Goal: Transaction & Acquisition: Book appointment/travel/reservation

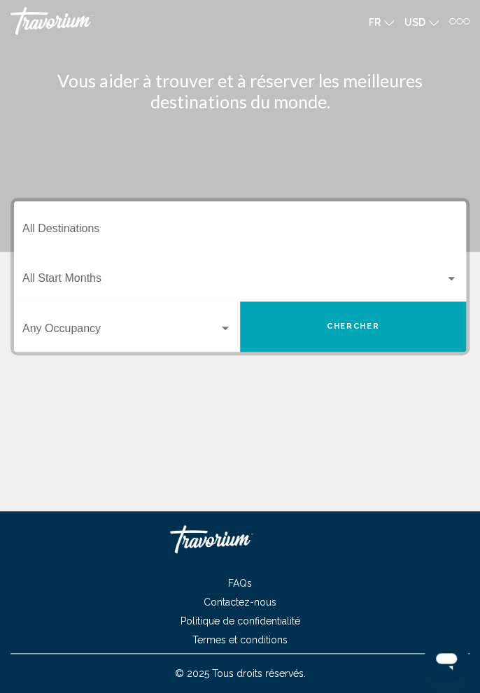
click at [459, 20] on div at bounding box center [459, 21] width 6 height 6
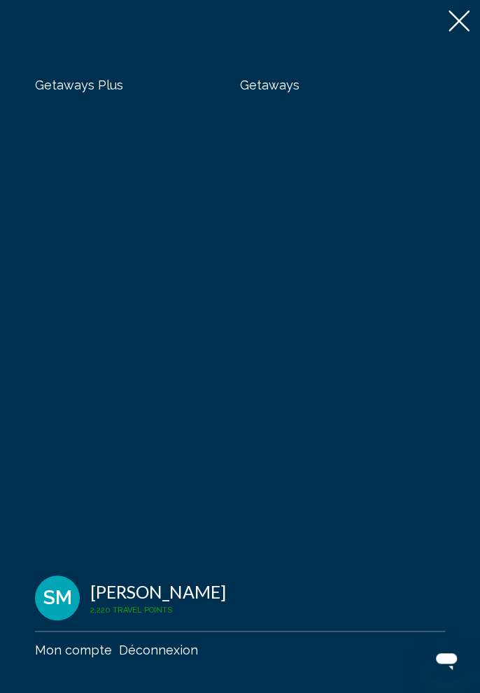
click at [257, 90] on span "Getaways" at bounding box center [269, 85] width 59 height 15
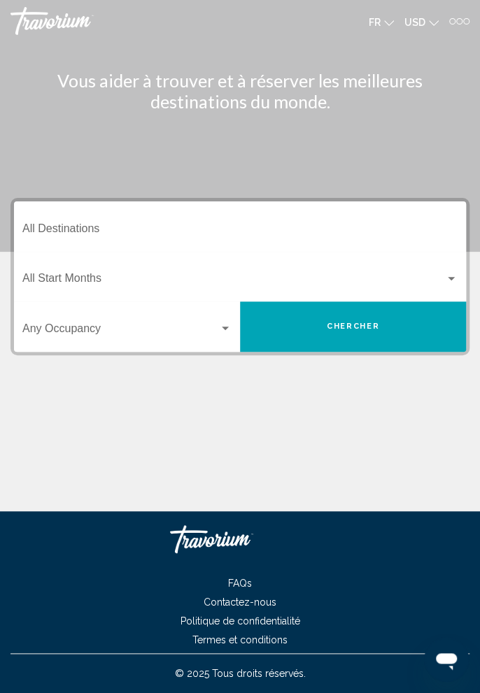
click at [422, 19] on span "USD" at bounding box center [414, 22] width 21 height 11
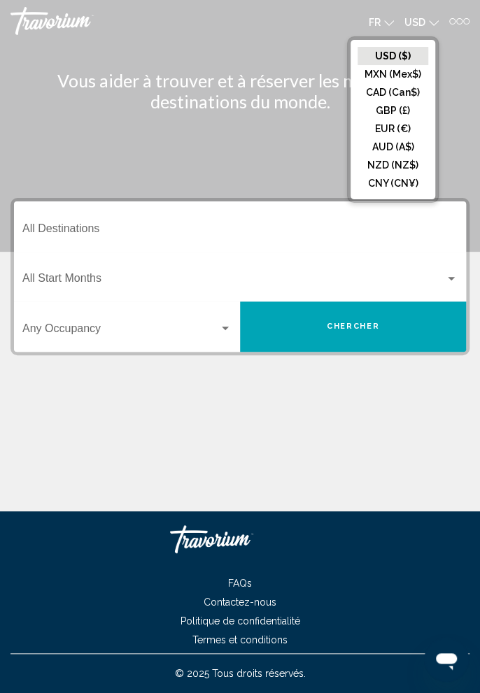
click at [396, 127] on button "EUR (€)" at bounding box center [392, 129] width 71 height 18
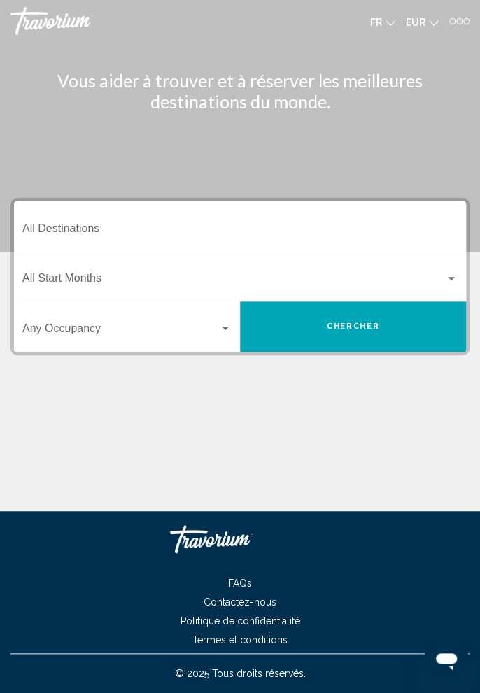
click at [236, 225] on input "Destination All Destinations" at bounding box center [239, 231] width 435 height 13
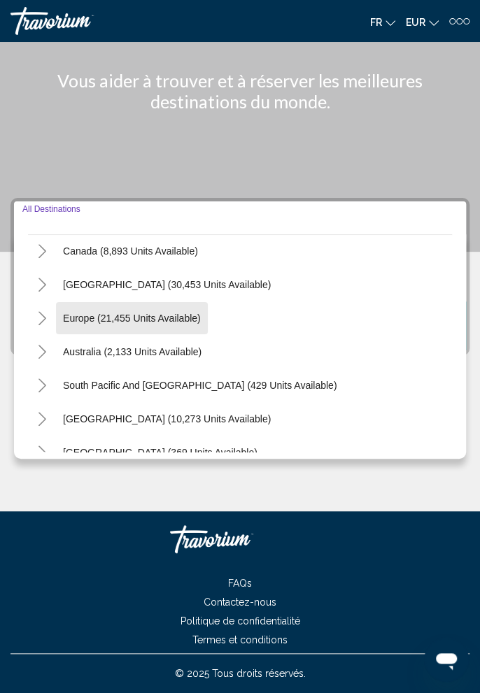
scroll to position [115, 0]
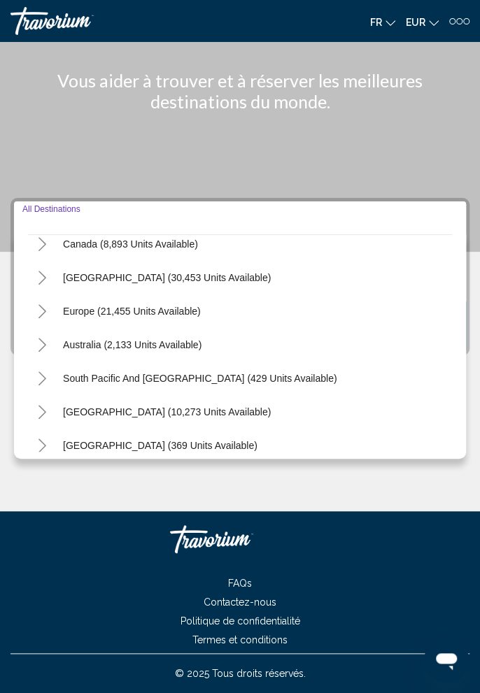
click at [42, 304] on icon "Toggle Europe (21,455 units available)" at bounding box center [42, 311] width 8 height 14
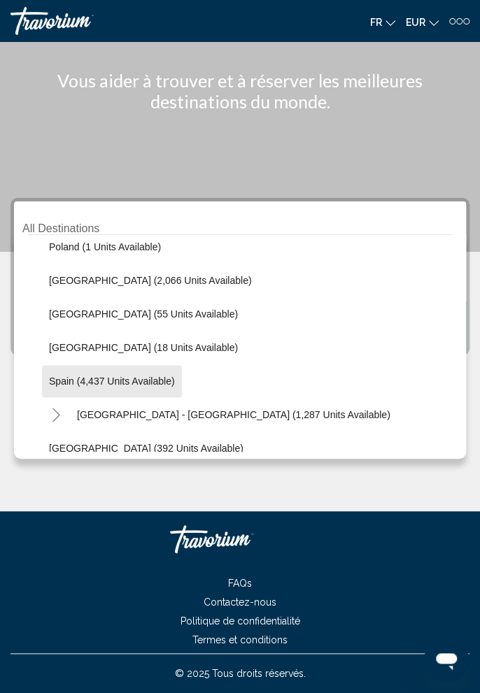
scroll to position [651, 0]
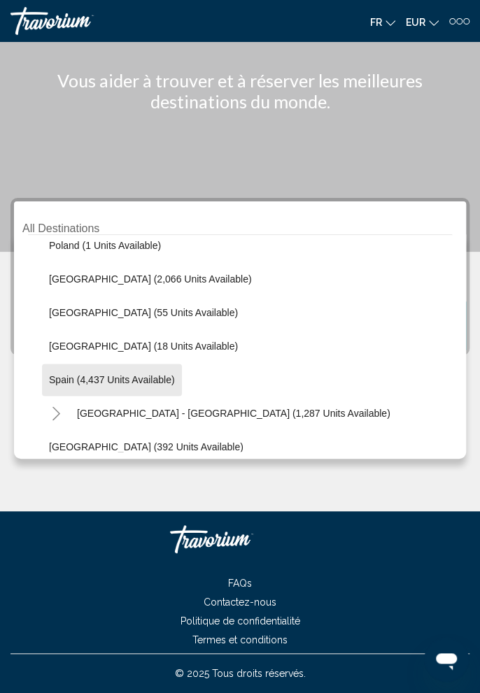
click at [148, 374] on span "Spain (4,437 units available)" at bounding box center [112, 379] width 126 height 11
type input "**********"
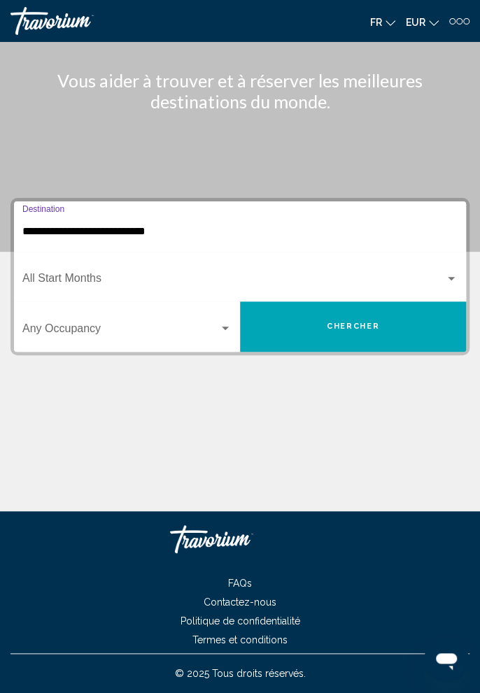
click at [222, 275] on span "Search widget" at bounding box center [233, 281] width 422 height 13
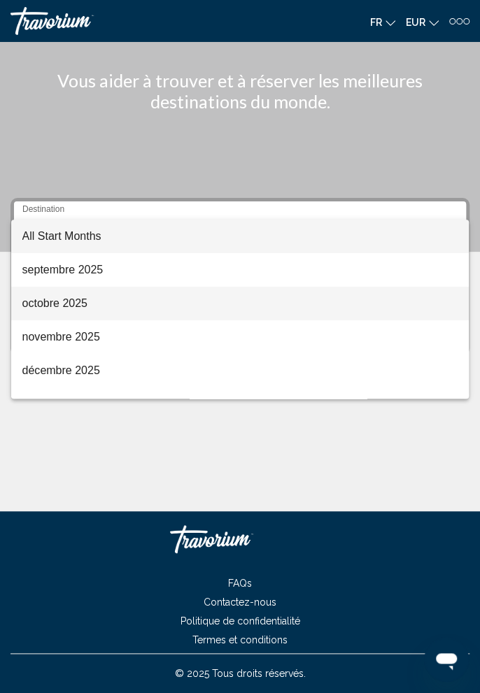
click at [85, 305] on span "octobre 2025" at bounding box center [239, 304] width 435 height 34
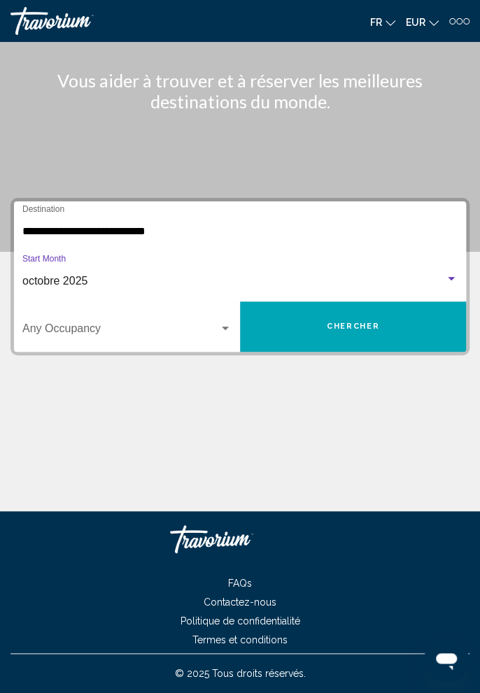
click at [162, 325] on span "Search widget" at bounding box center [120, 331] width 196 height 13
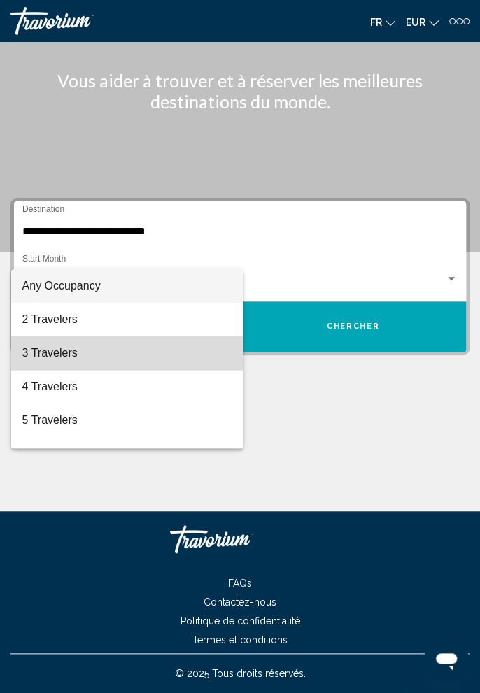
click at [89, 350] on span "3 Travelers" at bounding box center [126, 353] width 209 height 34
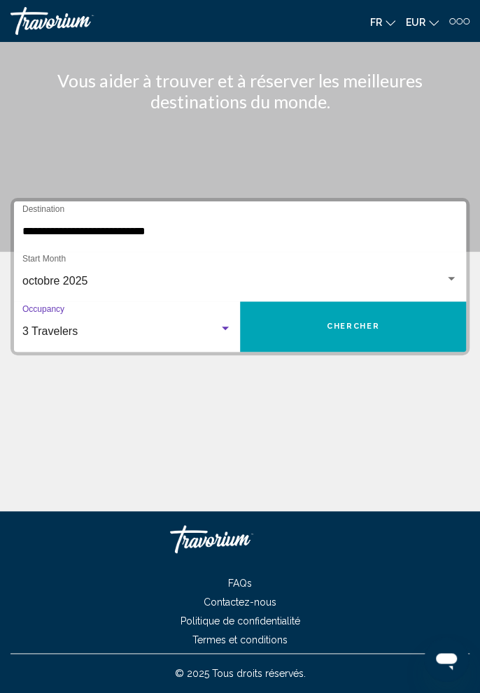
click at [363, 322] on span "Chercher" at bounding box center [352, 326] width 52 height 9
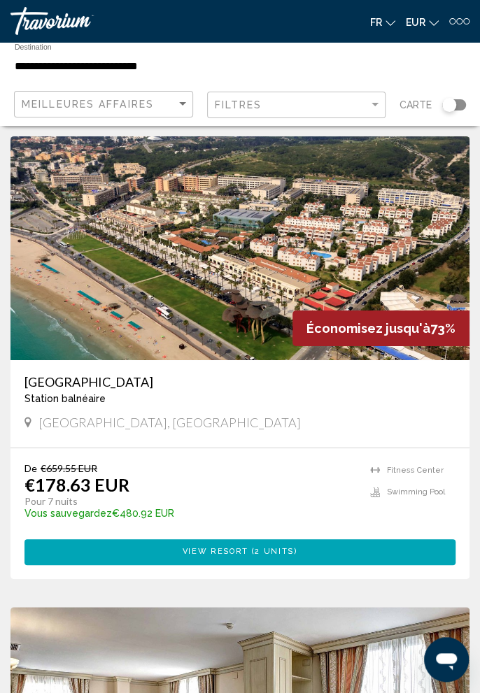
scroll to position [4753, 0]
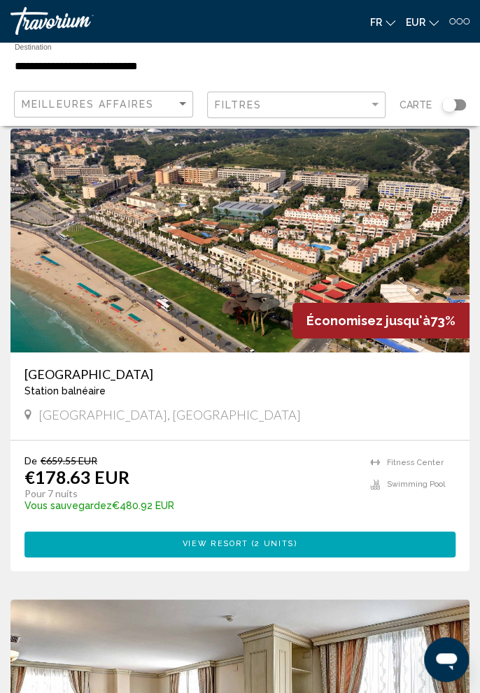
click at [63, 376] on h3 "[GEOGRAPHIC_DATA]" at bounding box center [239, 373] width 431 height 15
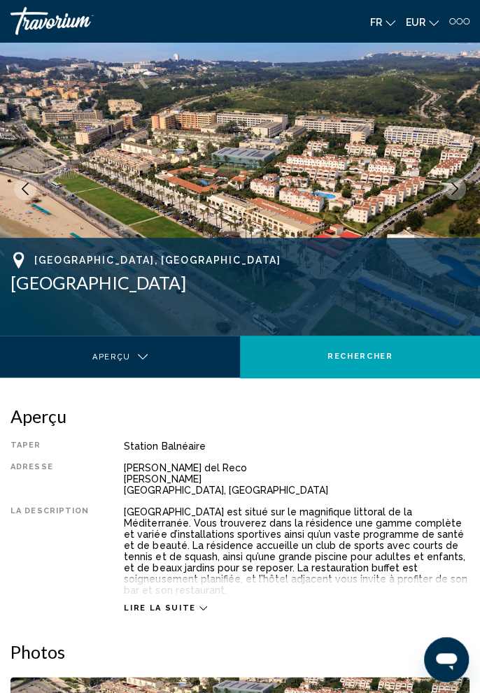
click at [454, 189] on icon "Next image" at bounding box center [454, 188] width 13 height 13
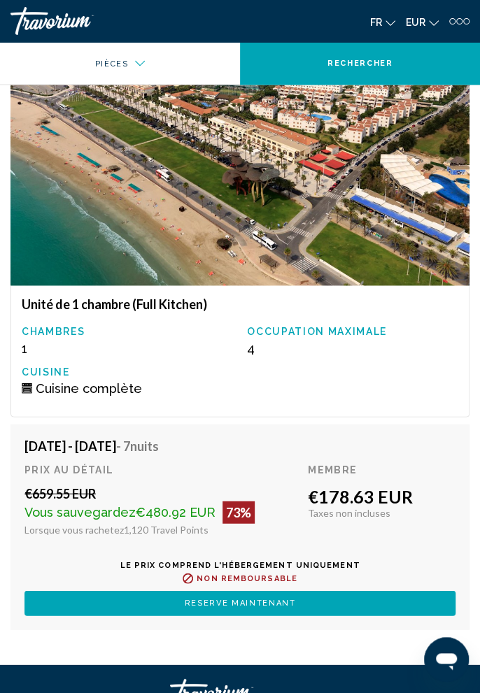
scroll to position [2516, 0]
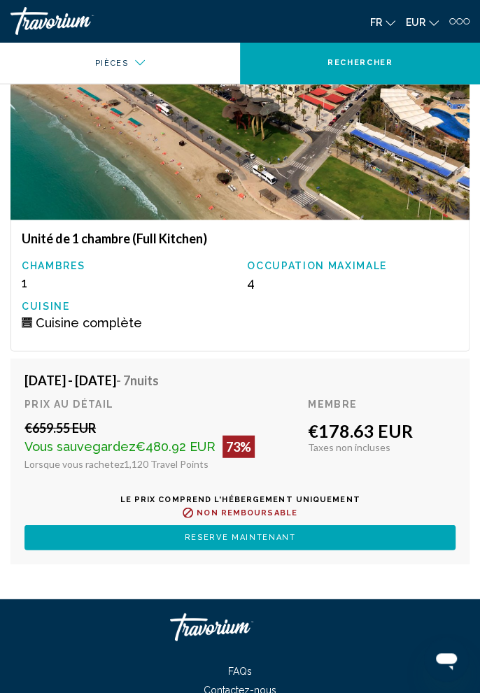
click at [308, 525] on button "Reserve maintenant" at bounding box center [239, 537] width 431 height 25
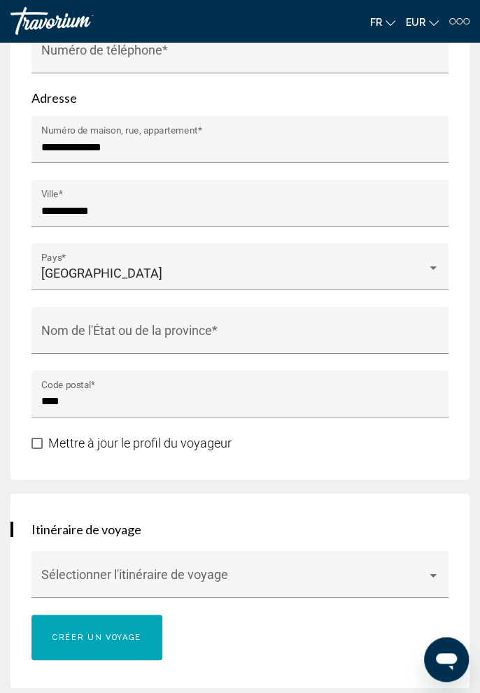
scroll to position [1285, 0]
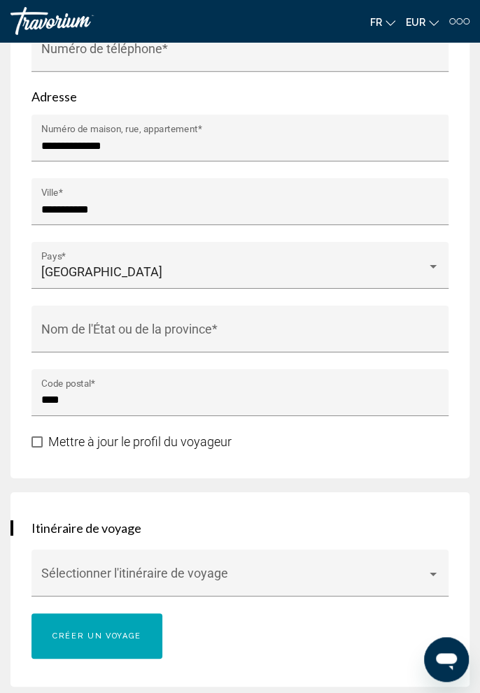
click at [278, 140] on input "**********" at bounding box center [240, 146] width 398 height 13
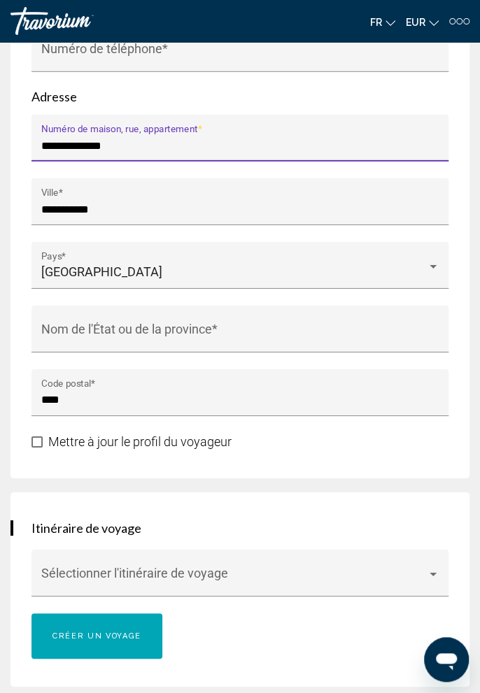
scroll to position [1297, 0]
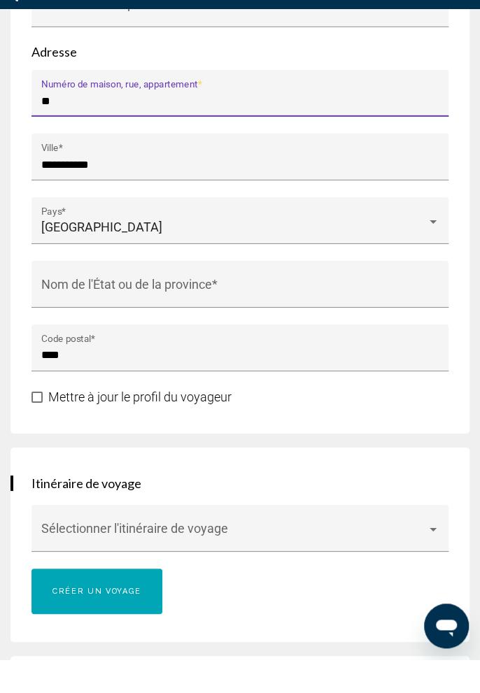
type input "*"
click at [243, 192] on input "**********" at bounding box center [240, 198] width 398 height 13
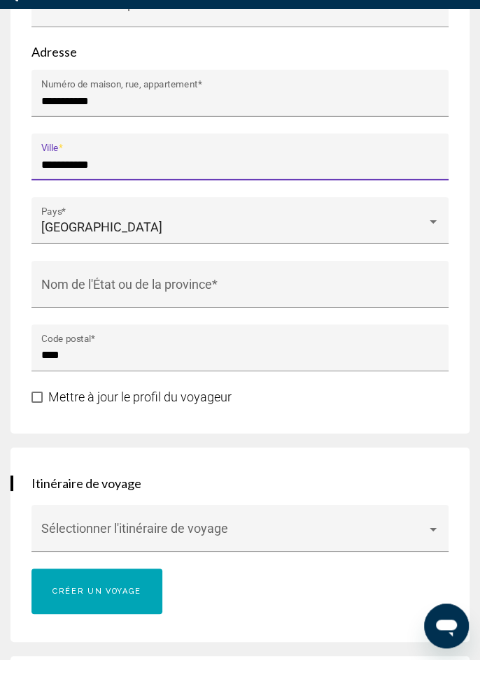
click at [271, 129] on input "**********" at bounding box center [240, 135] width 398 height 13
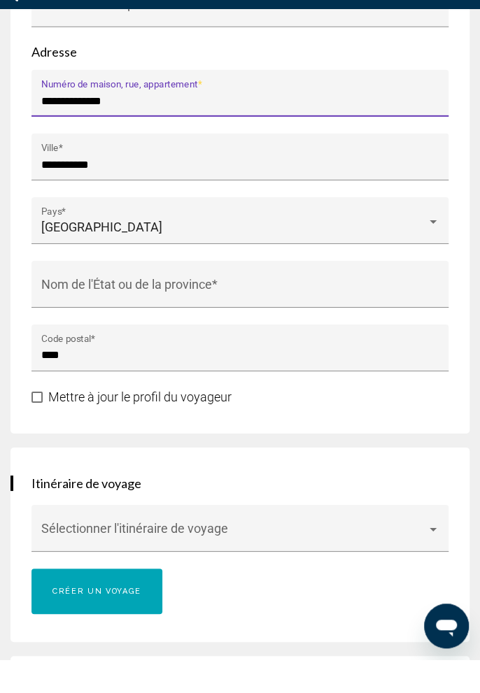
type input "**********"
click at [288, 180] on div "**********" at bounding box center [240, 195] width 398 height 37
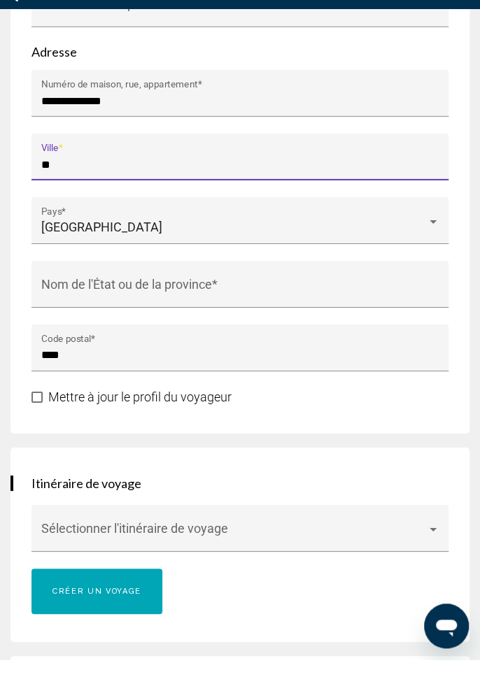
type input "*"
type input "****"
click at [269, 261] on div "[GEOGRAPHIC_DATA]" at bounding box center [233, 261] width 385 height 14
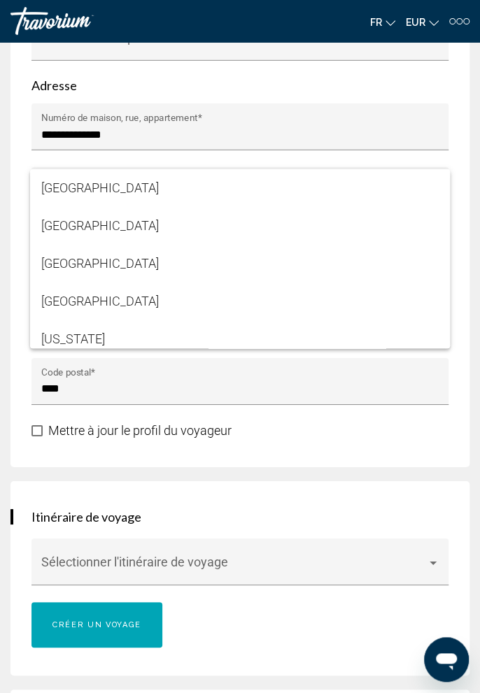
scroll to position [759, 0]
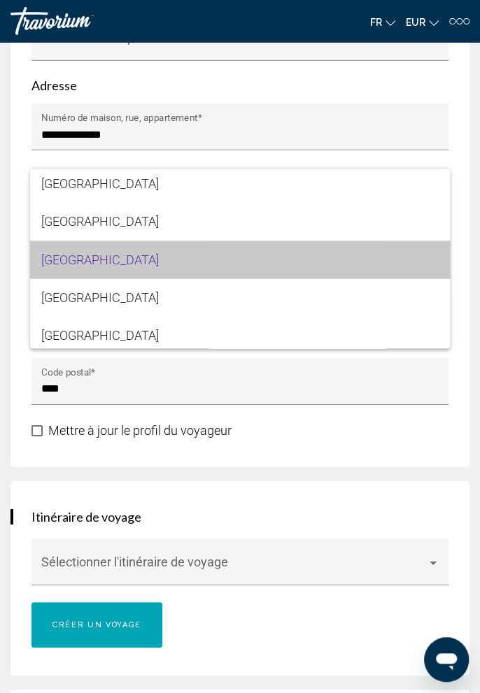
click at [259, 267] on span "[GEOGRAPHIC_DATA]" at bounding box center [240, 259] width 398 height 38
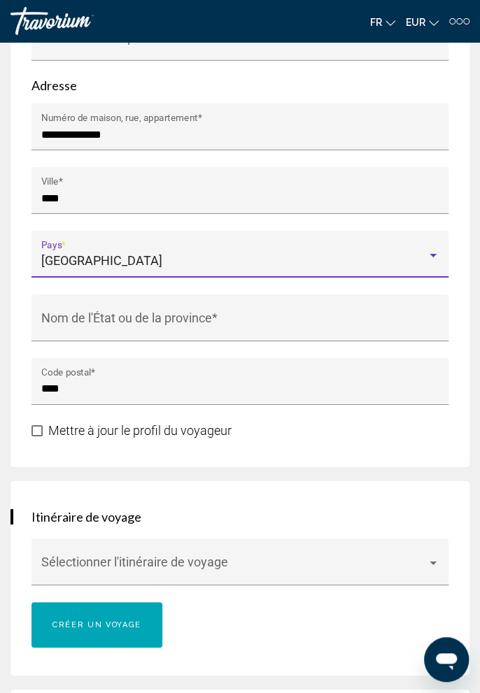
click at [322, 325] on input "Nom de l'État ou de la province *" at bounding box center [240, 325] width 398 height 13
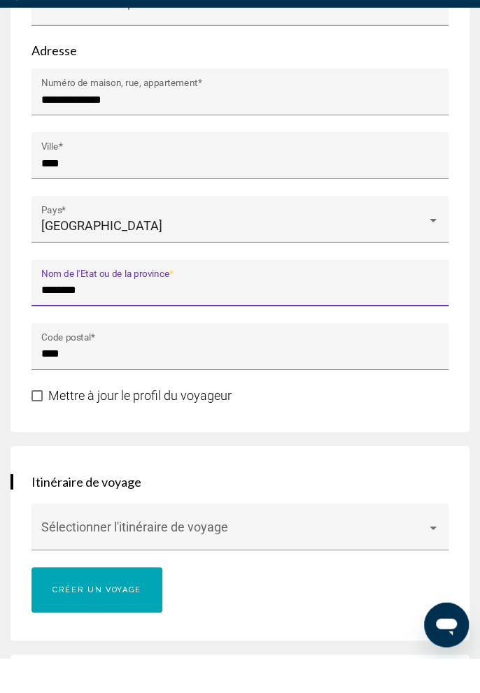
scroll to position [1297, 0]
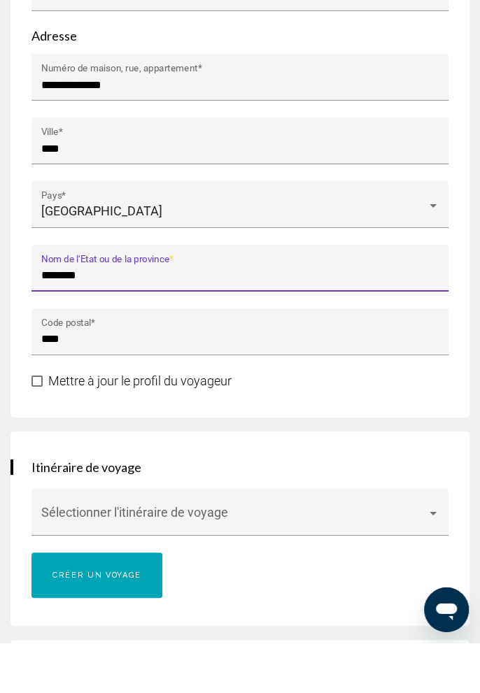
type input "*******"
click at [293, 382] on input "****" at bounding box center [240, 388] width 398 height 13
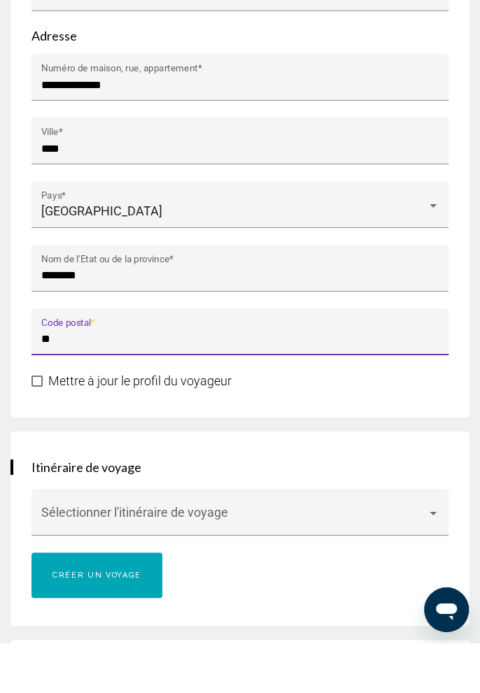
type input "*"
type input "****"
click at [36, 431] on span "Main content" at bounding box center [36, 430] width 11 height 11
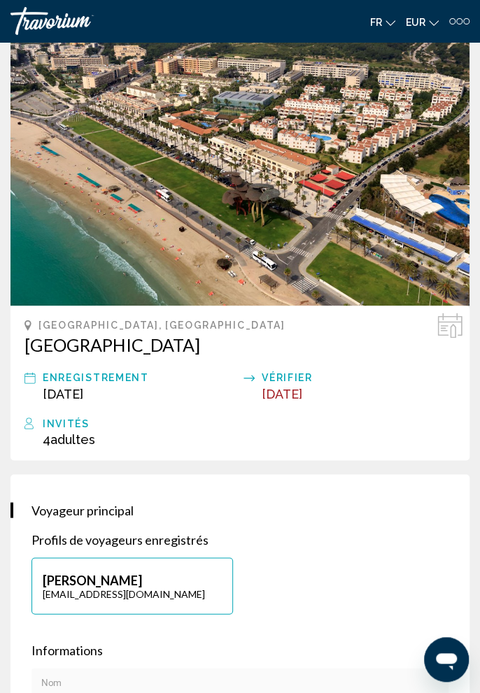
scroll to position [447, 0]
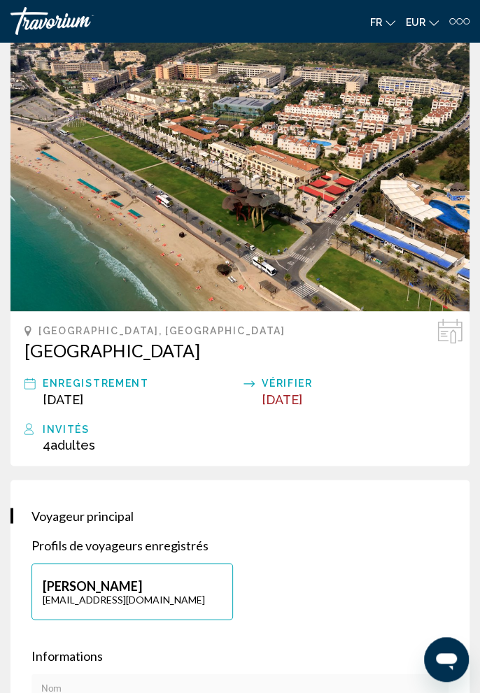
click at [302, 400] on span "[DATE]" at bounding box center [281, 398] width 41 height 15
click at [452, 336] on icon "Main content" at bounding box center [449, 330] width 25 height 25
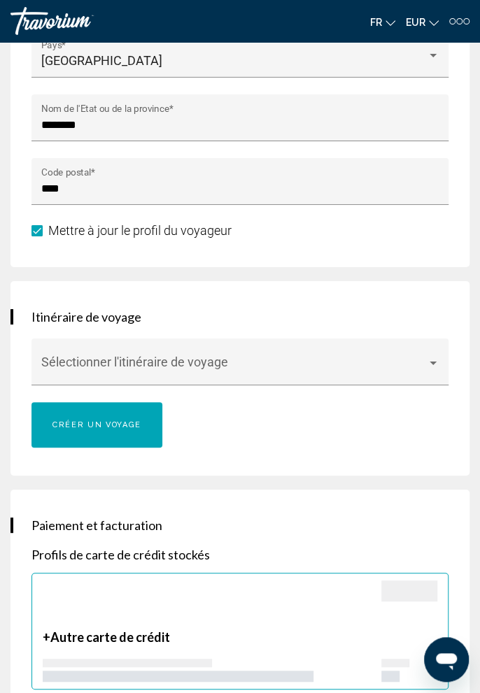
scroll to position [1497, 0]
click at [431, 370] on div "Main content" at bounding box center [240, 368] width 398 height 14
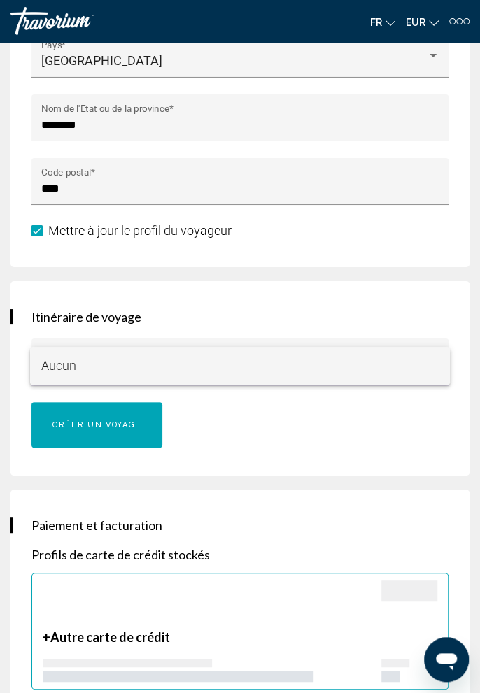
click at [433, 368] on span "Aucun" at bounding box center [240, 366] width 398 height 38
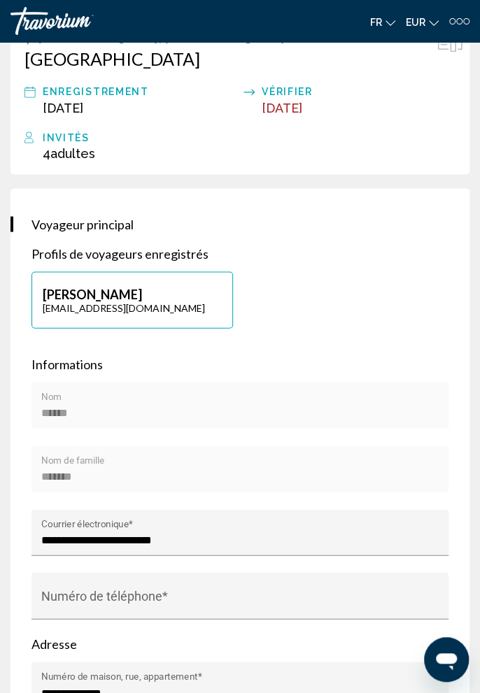
scroll to position [740, 0]
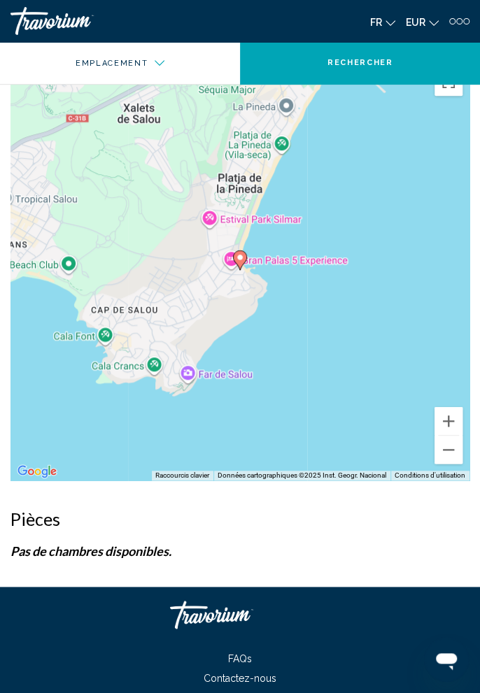
scroll to position [1875, 0]
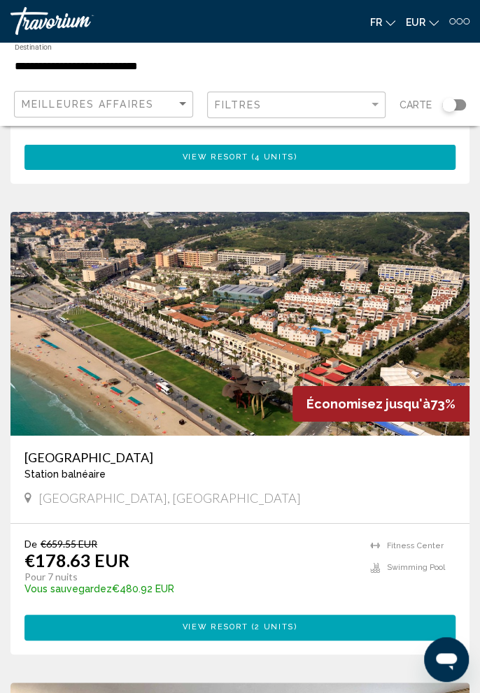
scroll to position [4669, 0]
click at [67, 490] on div "[GEOGRAPHIC_DATA] balnéaire - Ceci est une station d'adultes seulement" at bounding box center [239, 469] width 431 height 41
click at [71, 461] on h3 "[GEOGRAPHIC_DATA]" at bounding box center [239, 456] width 431 height 15
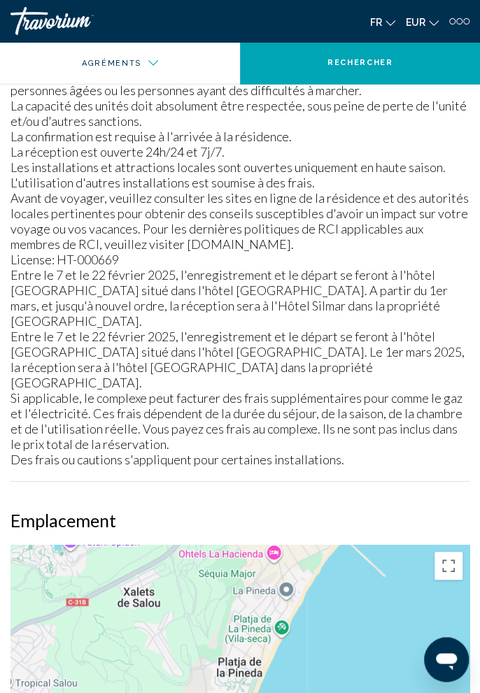
scroll to position [1831, 0]
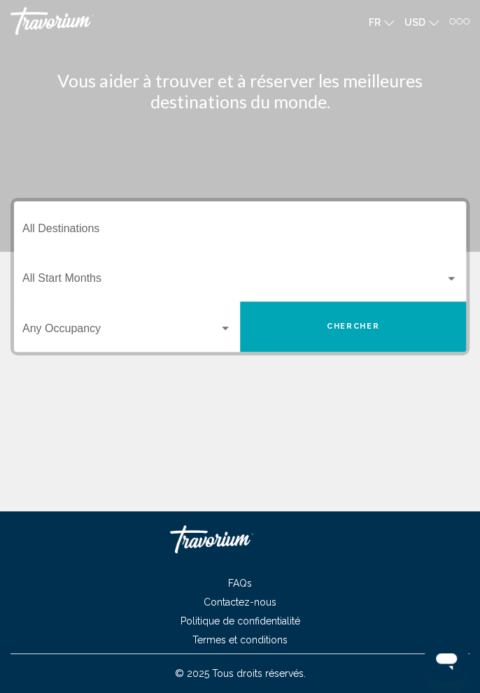
click at [466, 20] on div at bounding box center [466, 21] width 6 height 6
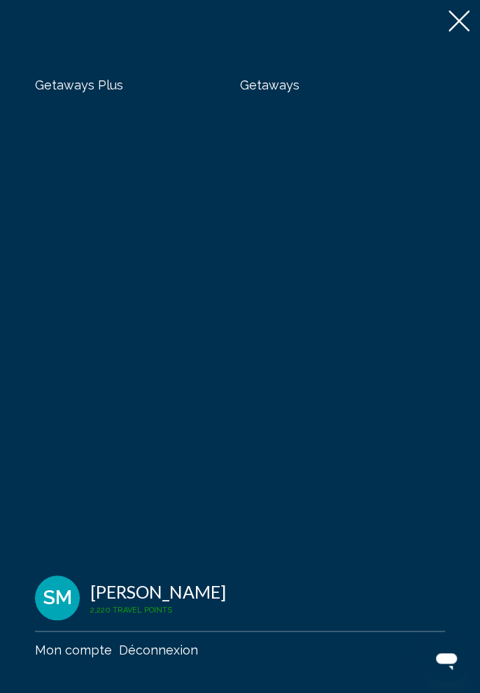
click at [285, 92] on span "Getaways" at bounding box center [269, 85] width 59 height 15
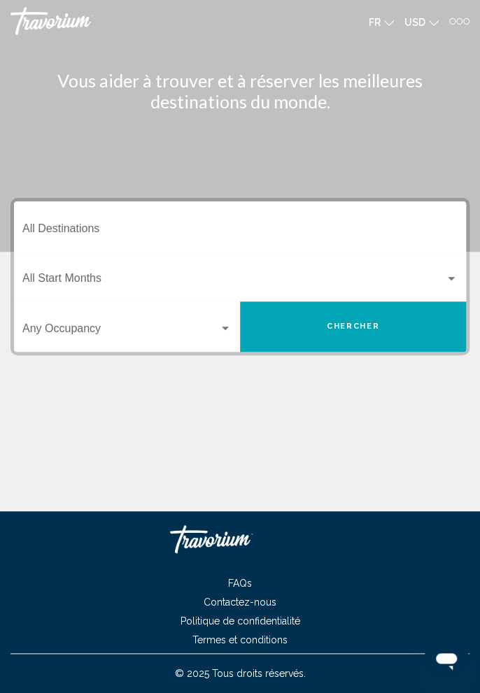
click at [419, 22] on span "USD" at bounding box center [414, 22] width 21 height 11
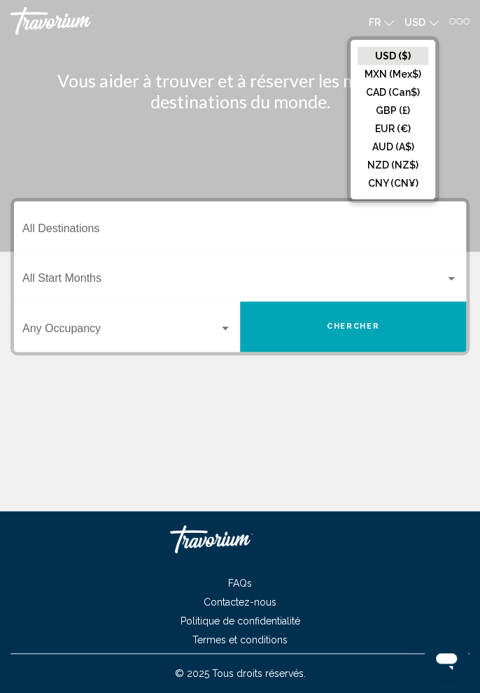
click at [397, 127] on button "EUR (€)" at bounding box center [392, 129] width 71 height 18
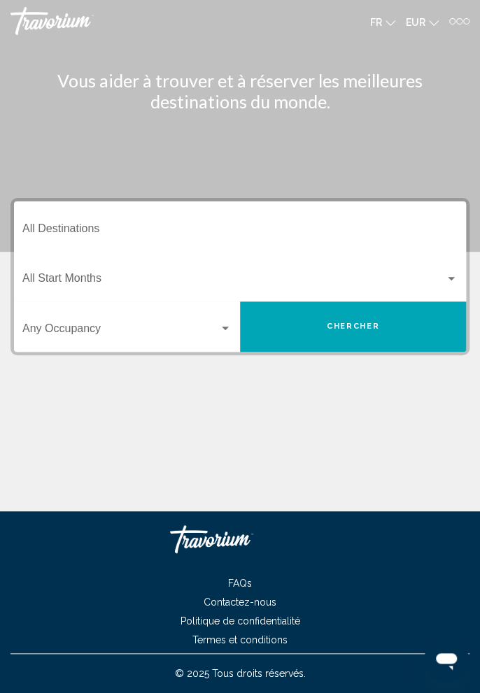
click at [242, 228] on input "Destination All Destinations" at bounding box center [239, 231] width 435 height 13
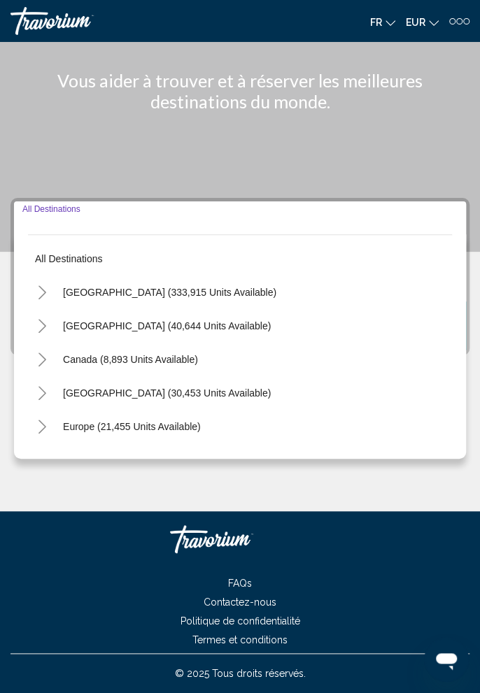
scroll to position [45, 0]
click at [43, 419] on icon "Toggle Europe (21,455 units available)" at bounding box center [42, 426] width 10 height 14
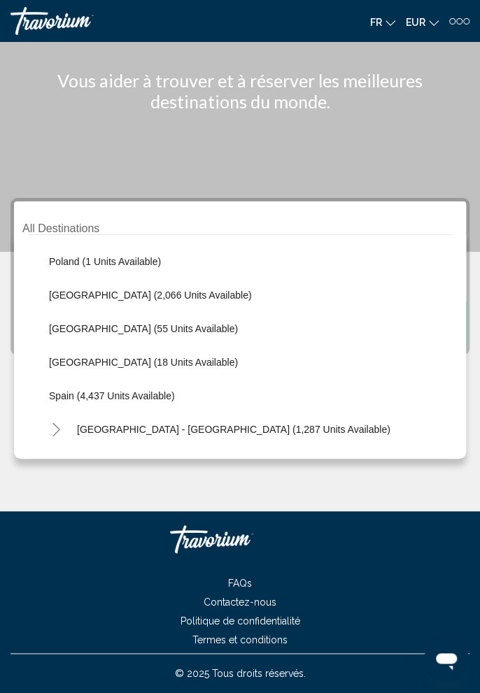
scroll to position [660, 0]
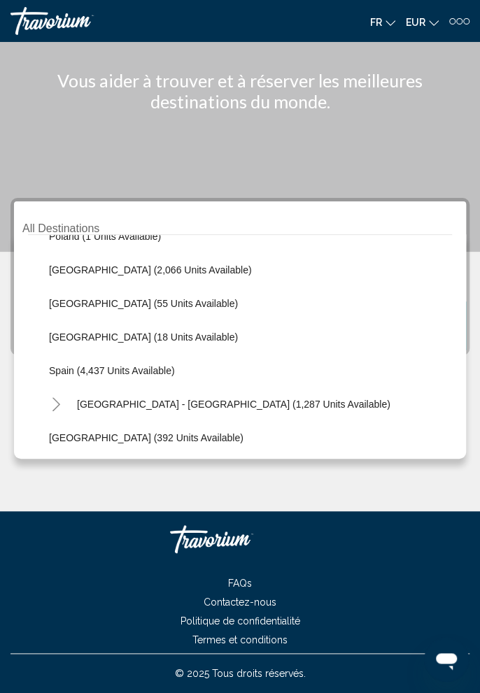
click at [152, 365] on span "Spain (4,437 units available)" at bounding box center [112, 370] width 126 height 11
type input "**********"
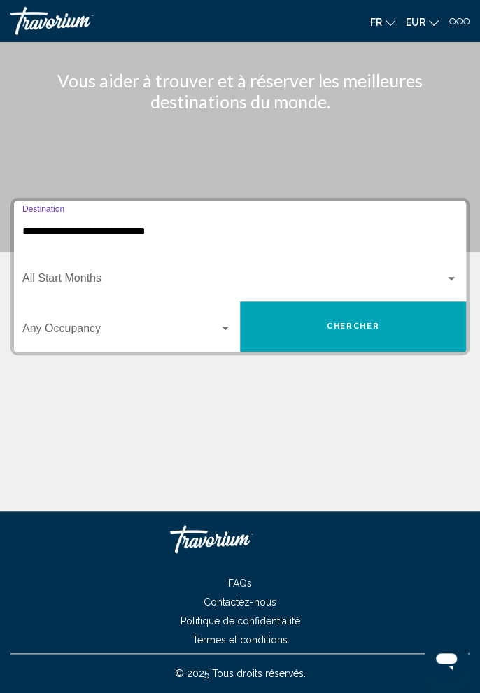
click at [174, 275] on span "Search widget" at bounding box center [233, 281] width 422 height 13
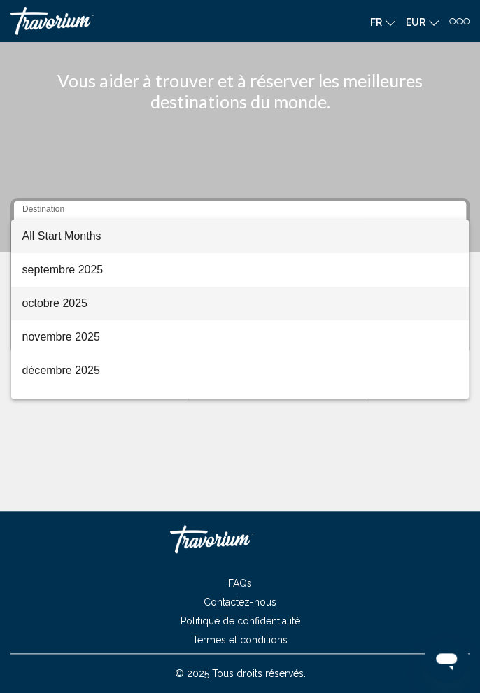
click at [85, 306] on span "octobre 2025" at bounding box center [239, 304] width 435 height 34
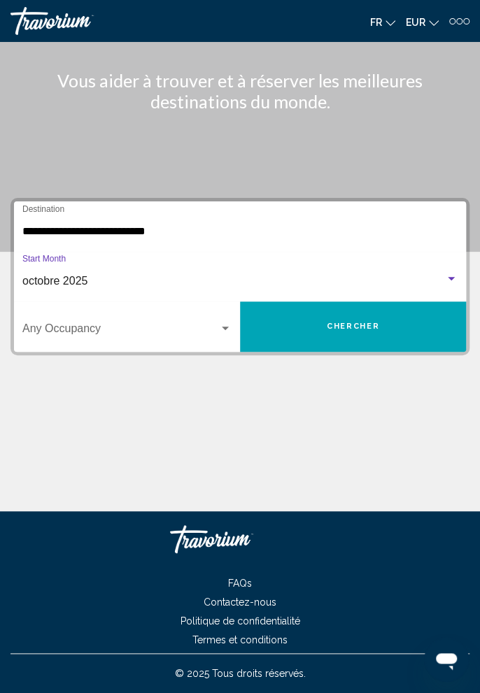
click at [170, 325] on span "Search widget" at bounding box center [120, 331] width 196 height 13
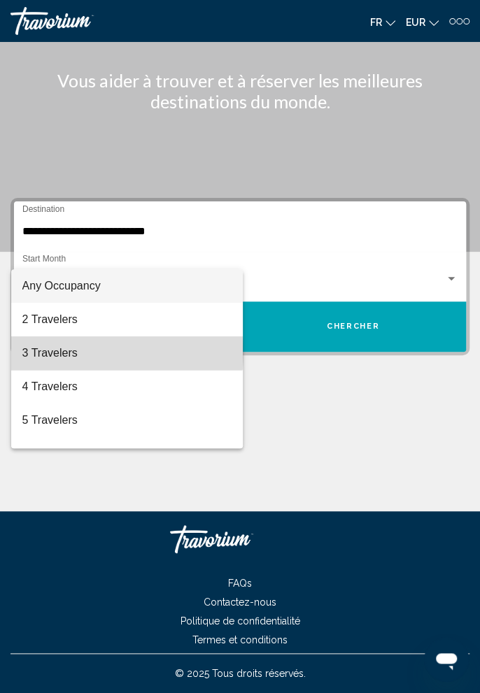
click at [75, 351] on span "3 Travelers" at bounding box center [126, 353] width 209 height 34
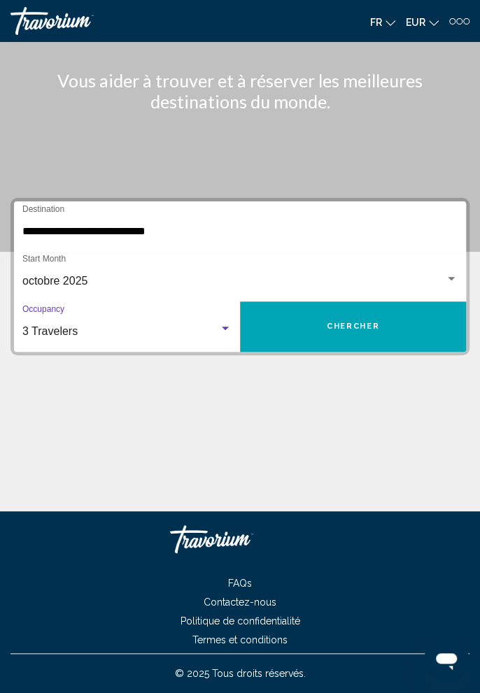
click at [345, 322] on span "Chercher" at bounding box center [352, 326] width 52 height 9
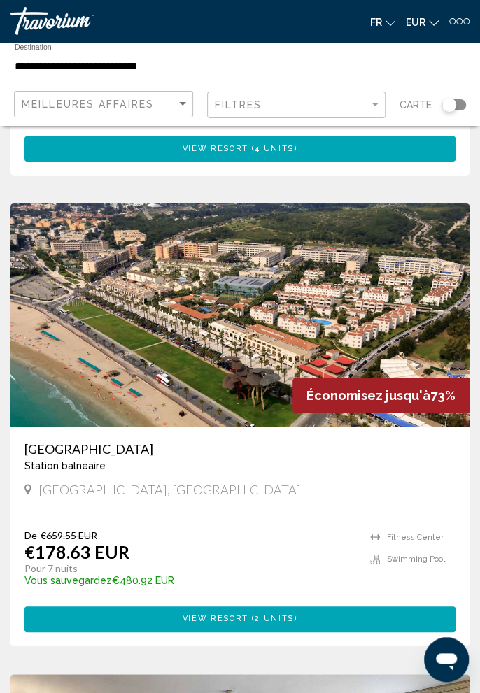
scroll to position [4679, 0]
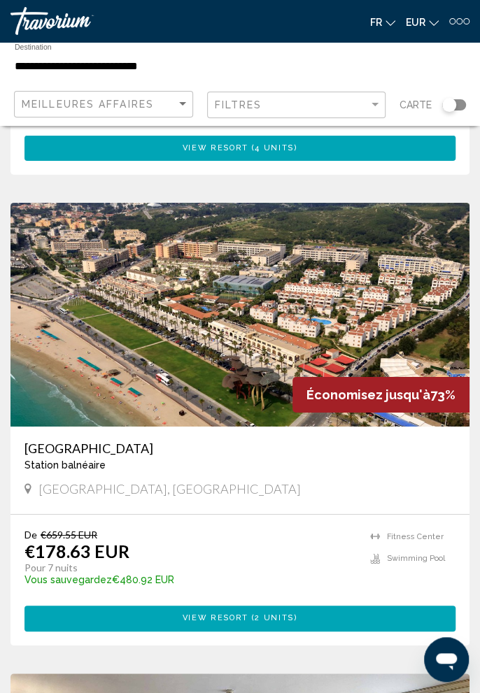
click at [89, 455] on h3 "[GEOGRAPHIC_DATA]" at bounding box center [239, 447] width 431 height 15
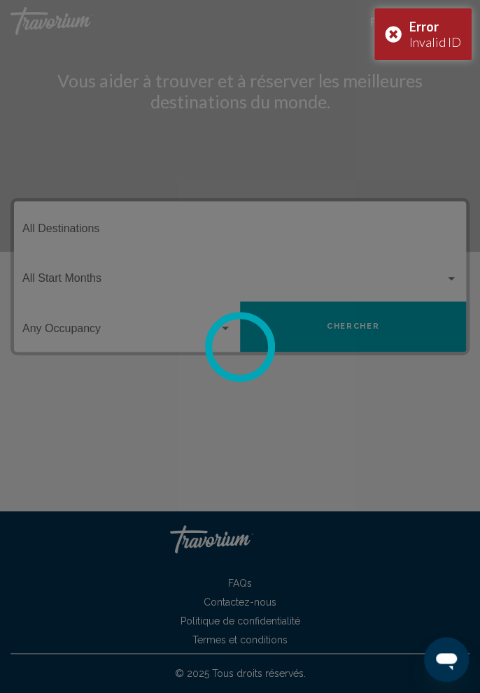
click at [403, 30] on div "Error Invalid ID" at bounding box center [422, 34] width 97 height 52
